Goal: Task Accomplishment & Management: Use online tool/utility

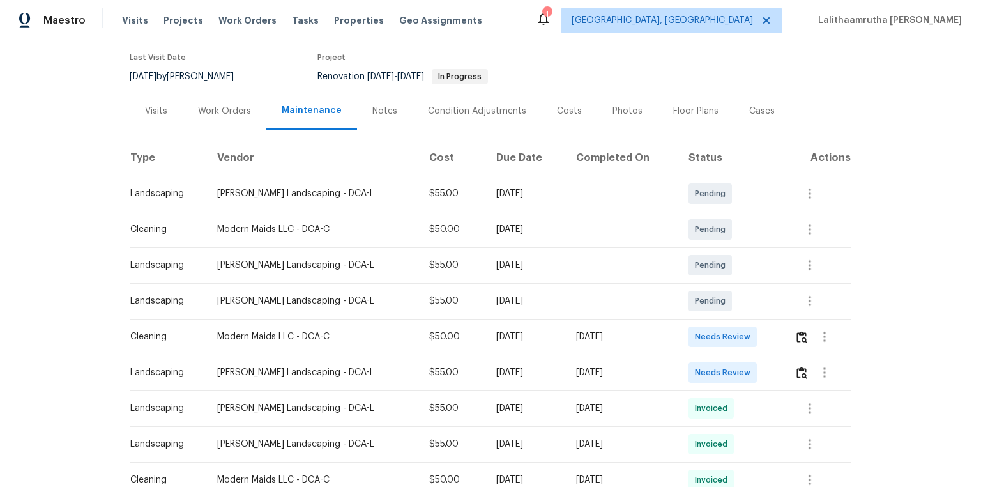
scroll to position [102, 0]
click at [698, 327] on img "button" at bounding box center [802, 336] width 11 height 12
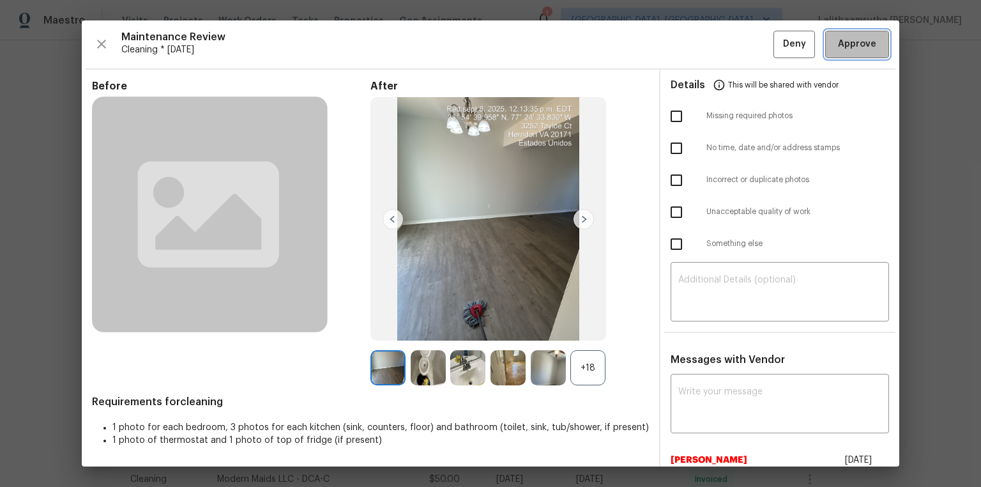
click at [698, 48] on button "Approve" at bounding box center [858, 44] width 64 height 27
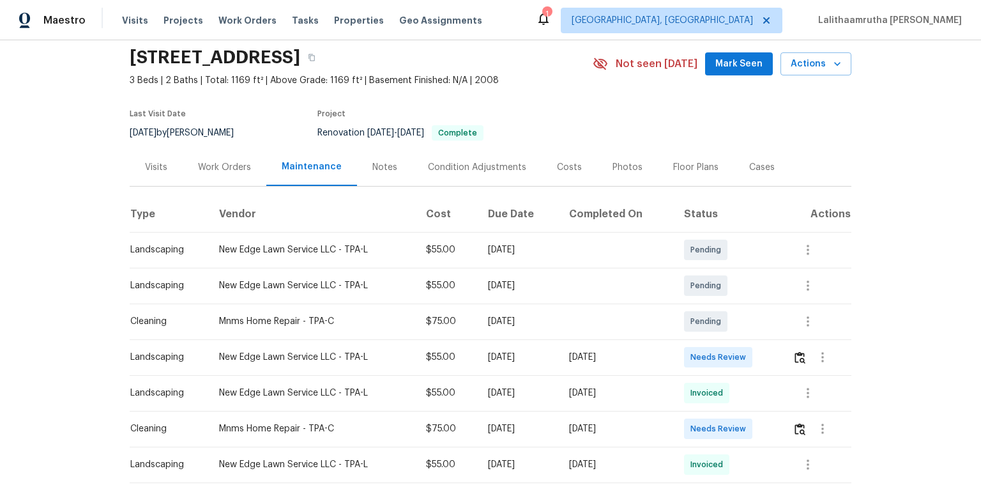
scroll to position [138, 0]
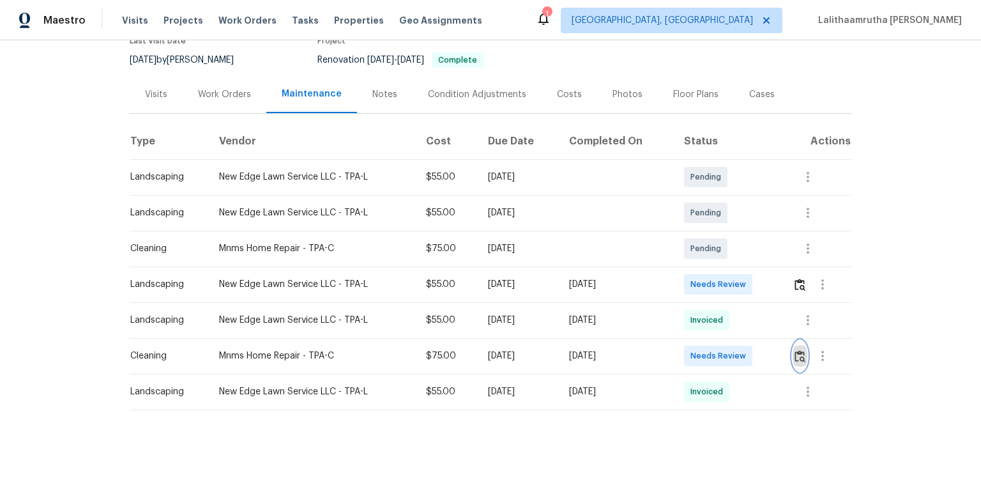
click at [698, 327] on img "button" at bounding box center [800, 356] width 11 height 12
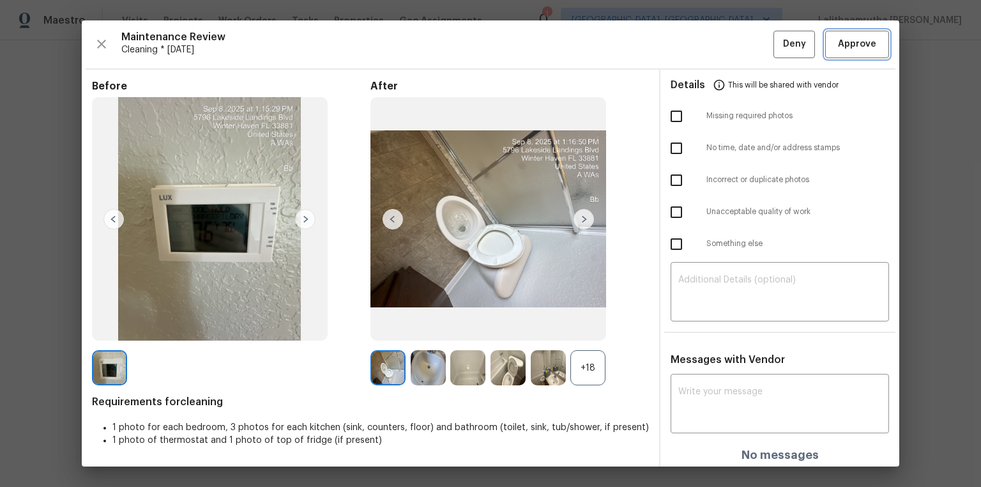
click at [698, 43] on span "Approve" at bounding box center [857, 44] width 38 height 16
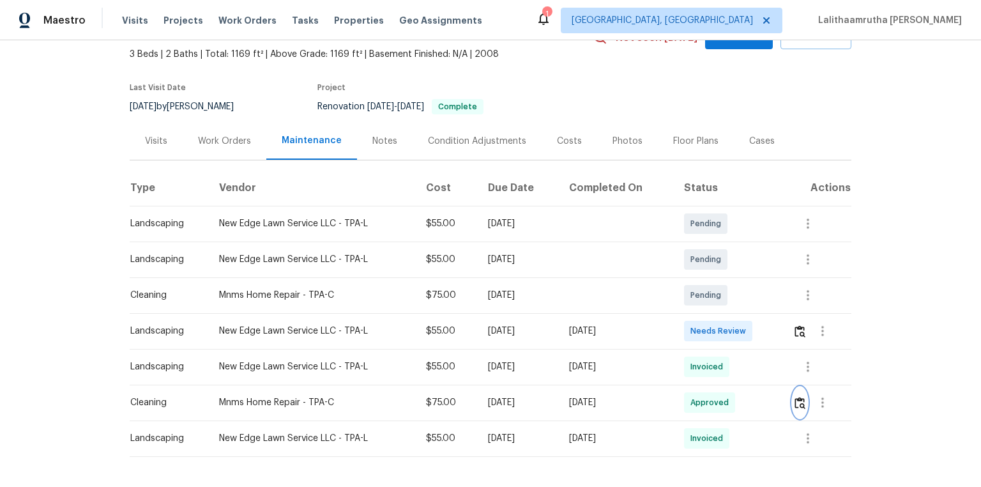
scroll to position [0, 0]
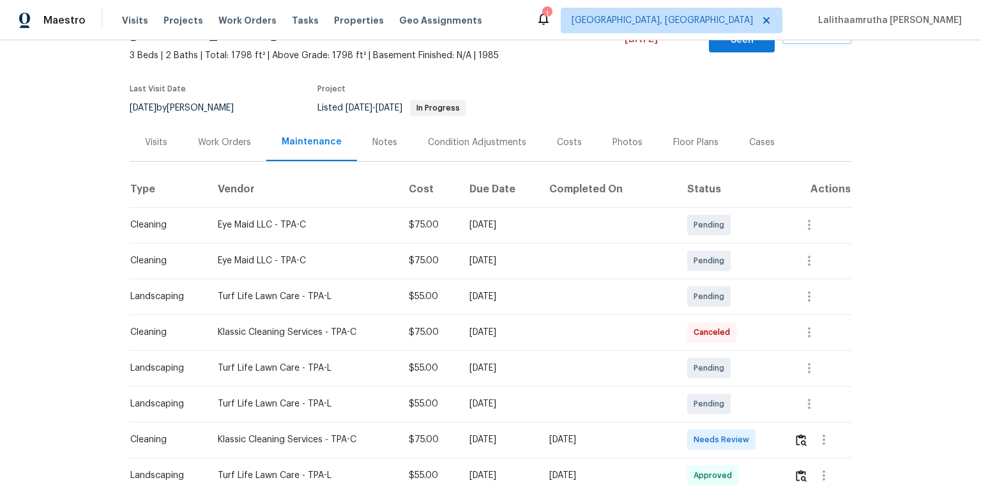
scroll to position [204, 0]
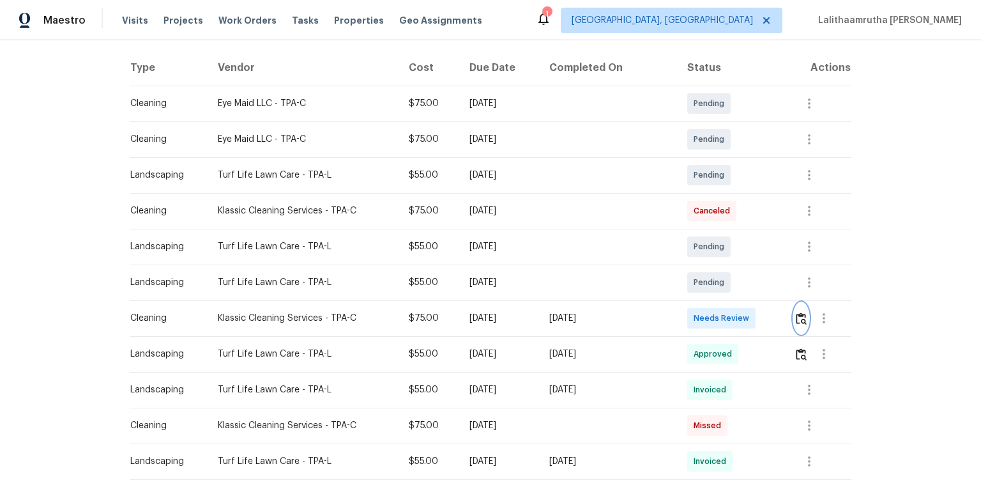
click at [698, 312] on img "button" at bounding box center [801, 318] width 11 height 12
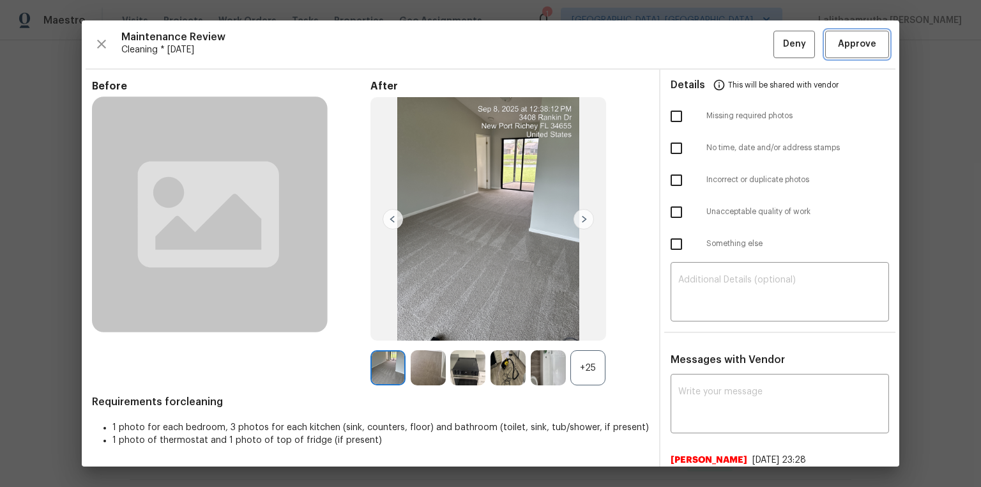
click at [698, 36] on span "Approve" at bounding box center [857, 44] width 38 height 16
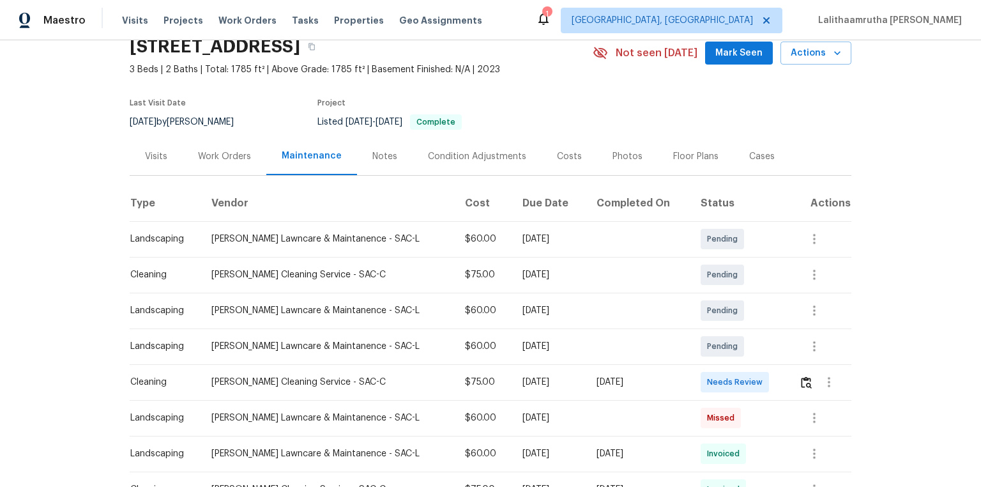
scroll to position [102, 0]
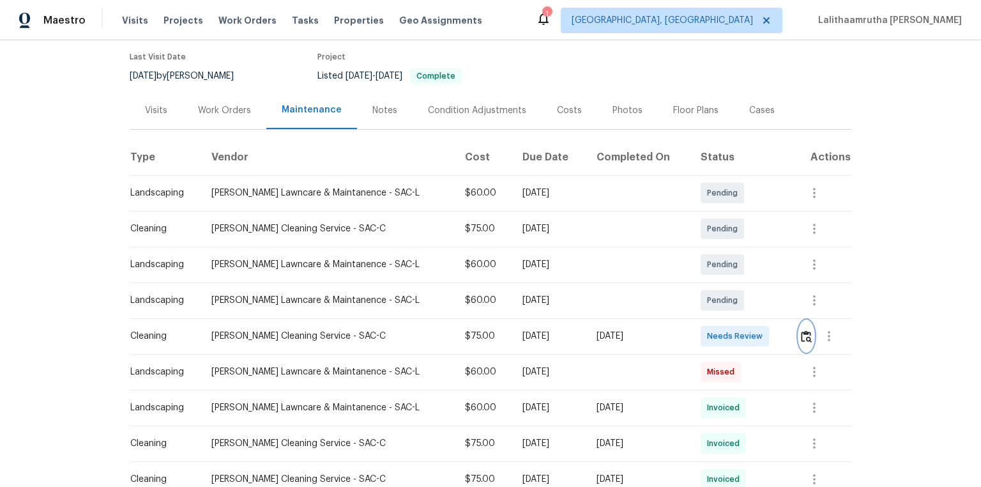
click at [698, 327] on img "button" at bounding box center [806, 336] width 11 height 12
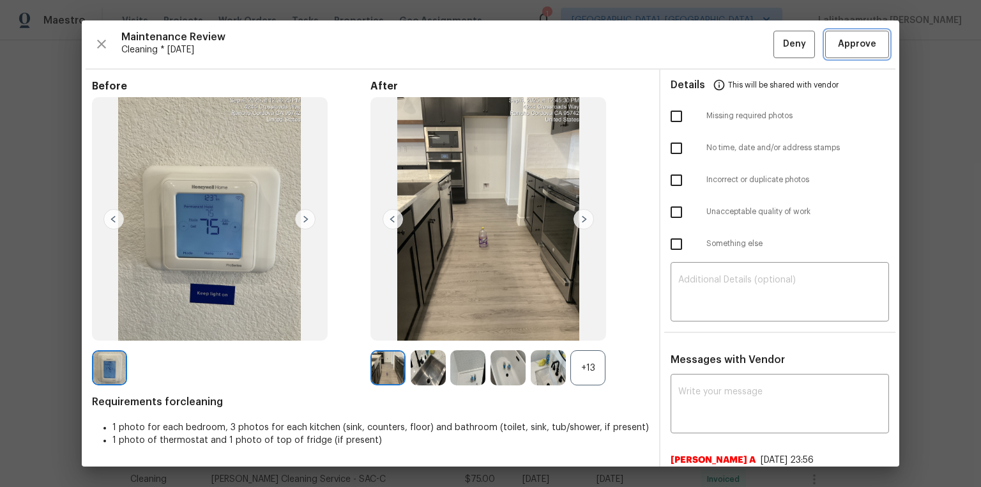
click at [698, 42] on span "Approve" at bounding box center [857, 44] width 38 height 16
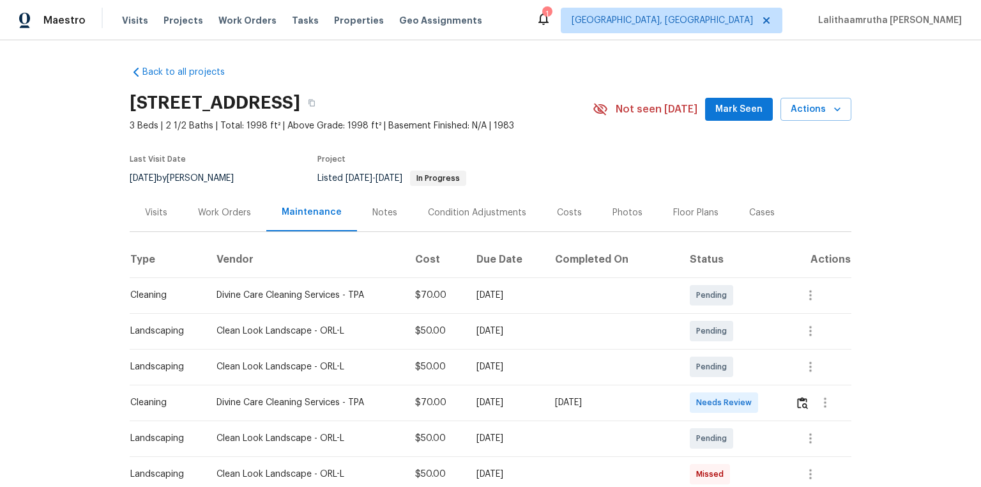
scroll to position [102, 0]
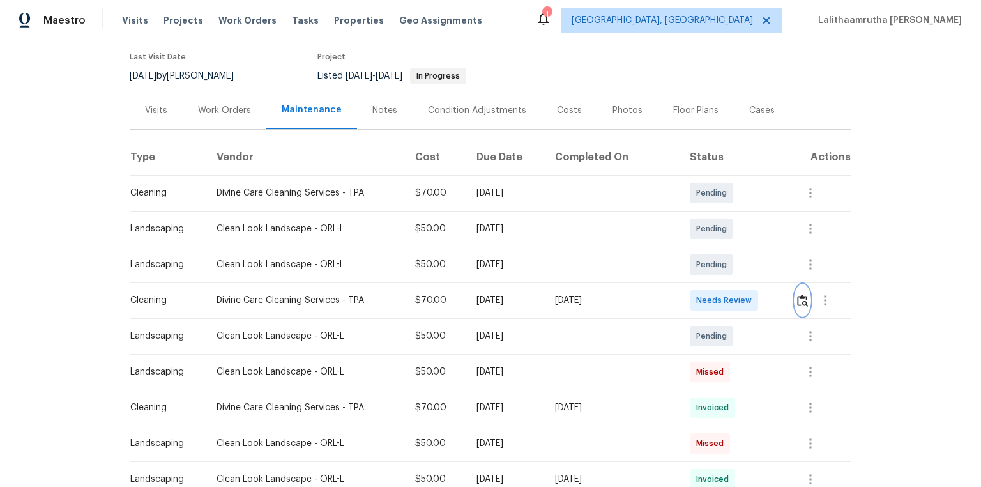
click at [698, 300] on img "button" at bounding box center [802, 301] width 11 height 12
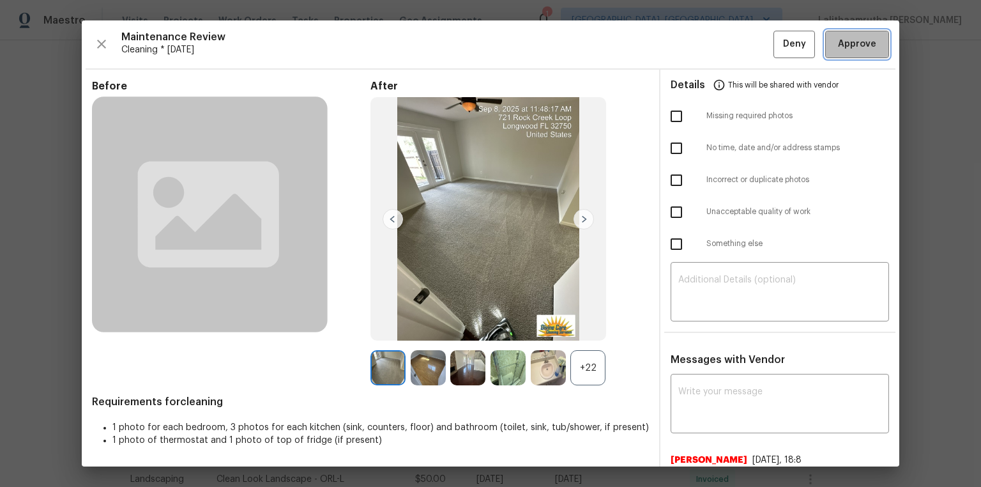
click at [698, 43] on span "Approve" at bounding box center [857, 44] width 38 height 16
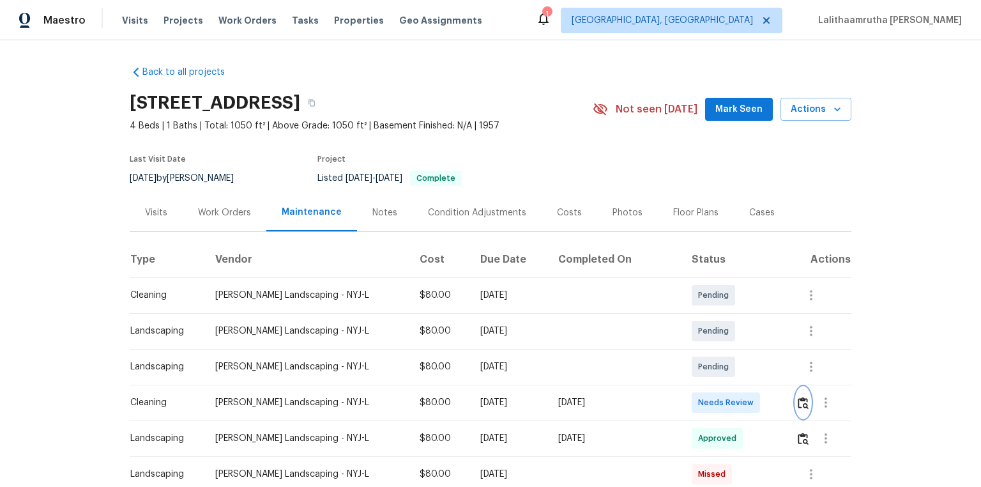
click at [698, 327] on img "button" at bounding box center [803, 403] width 11 height 12
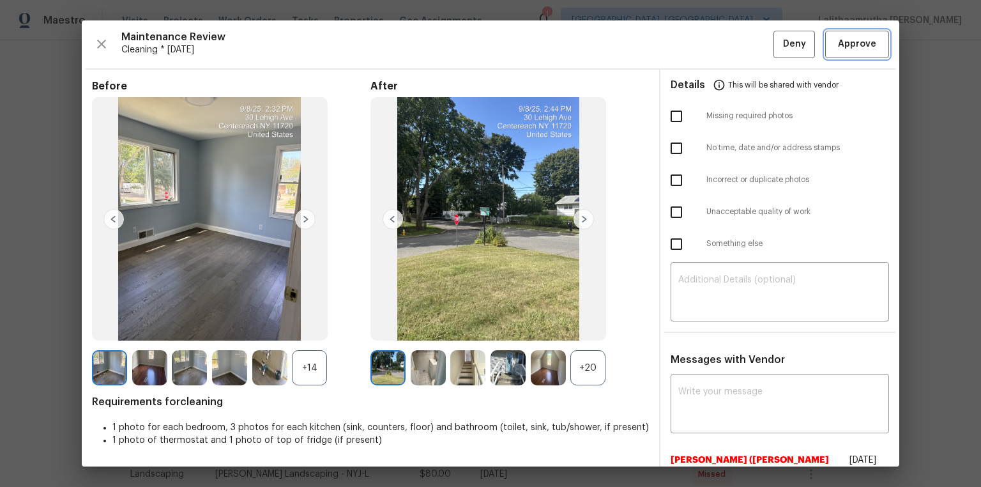
click at [698, 41] on span "Approve" at bounding box center [857, 44] width 38 height 16
